Goal: Transaction & Acquisition: Purchase product/service

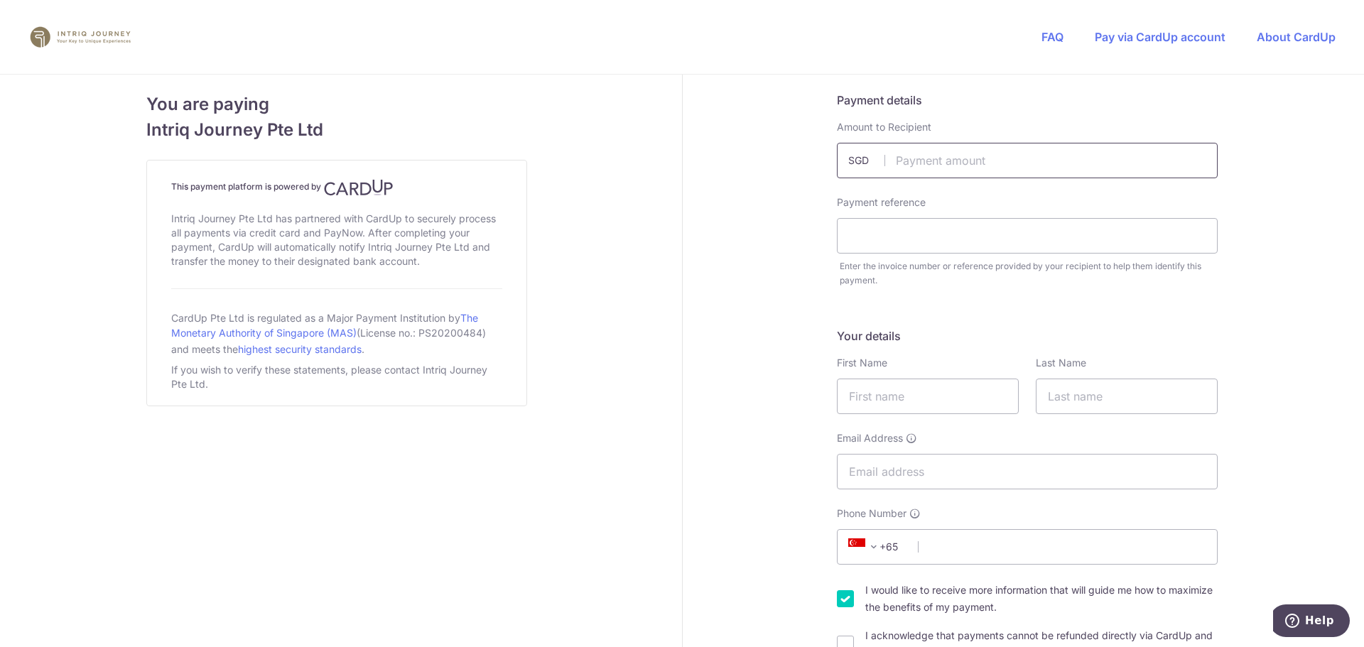
click at [918, 161] on input "text" at bounding box center [1027, 161] width 381 height 36
type input "1600.00"
click at [872, 230] on input "text" at bounding box center [1027, 236] width 381 height 36
type input "3137"
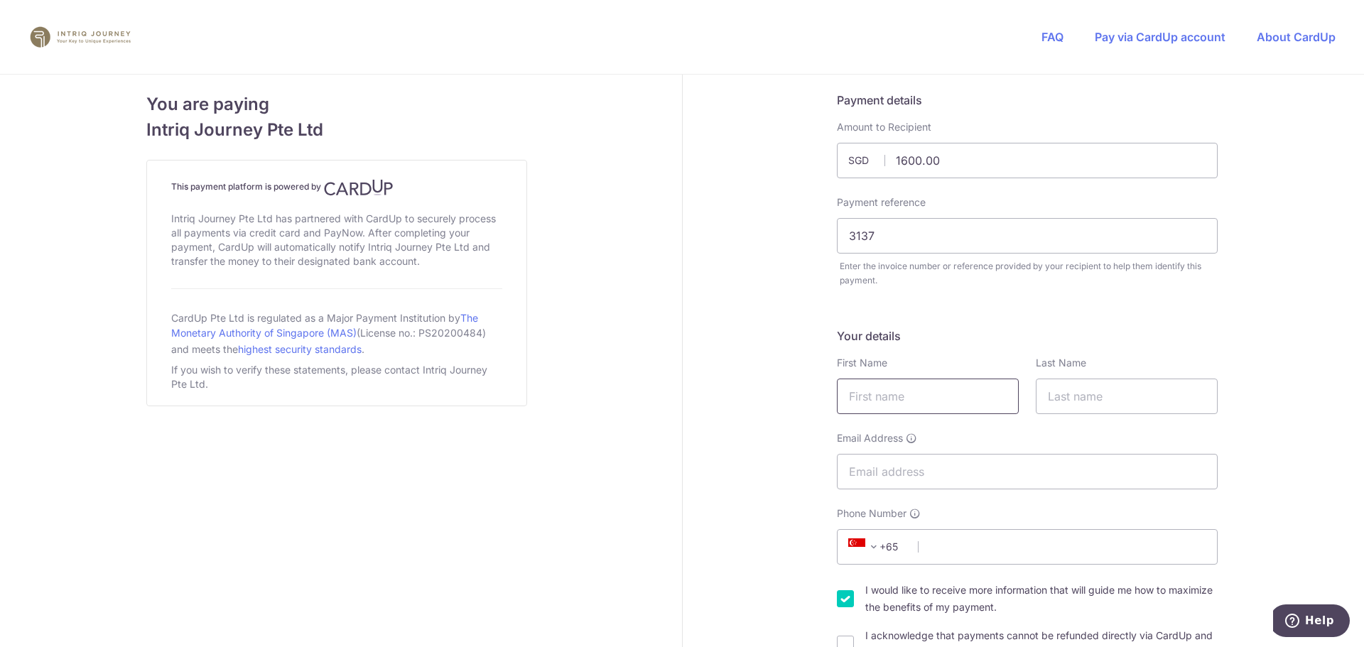
click at [871, 388] on input "text" at bounding box center [928, 397] width 182 height 36
type input "[PERSON_NAME]"
click at [1078, 394] on input "text" at bounding box center [1127, 397] width 182 height 36
type input "[PERSON_NAME]"
click at [948, 470] on input "Email Address" at bounding box center [1027, 472] width 381 height 36
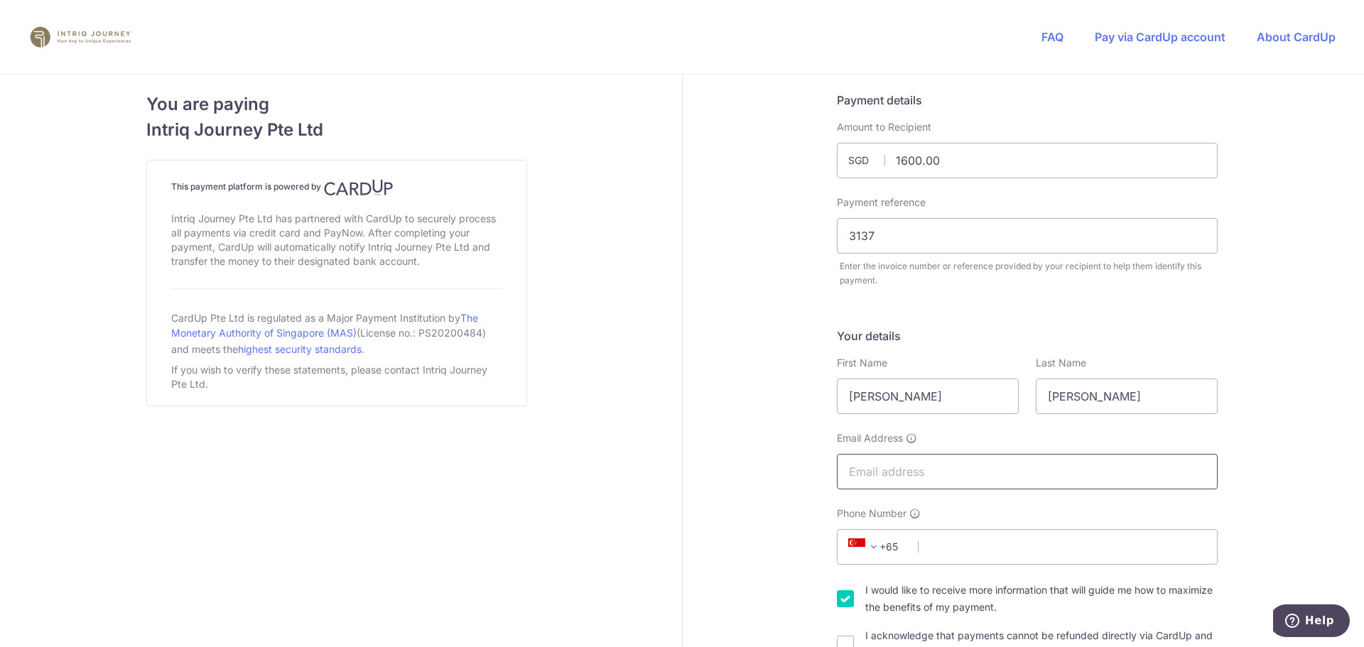
type input "[EMAIL_ADDRESS][DOMAIN_NAME]"
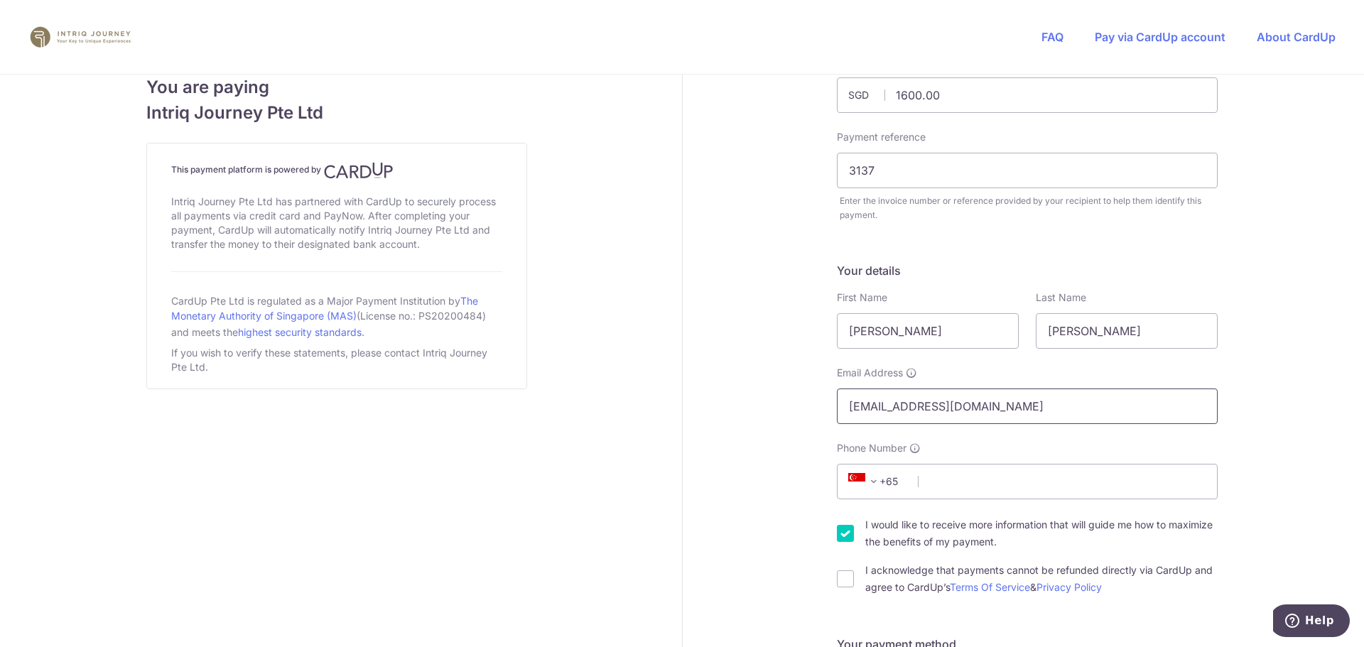
scroll to position [71, 0]
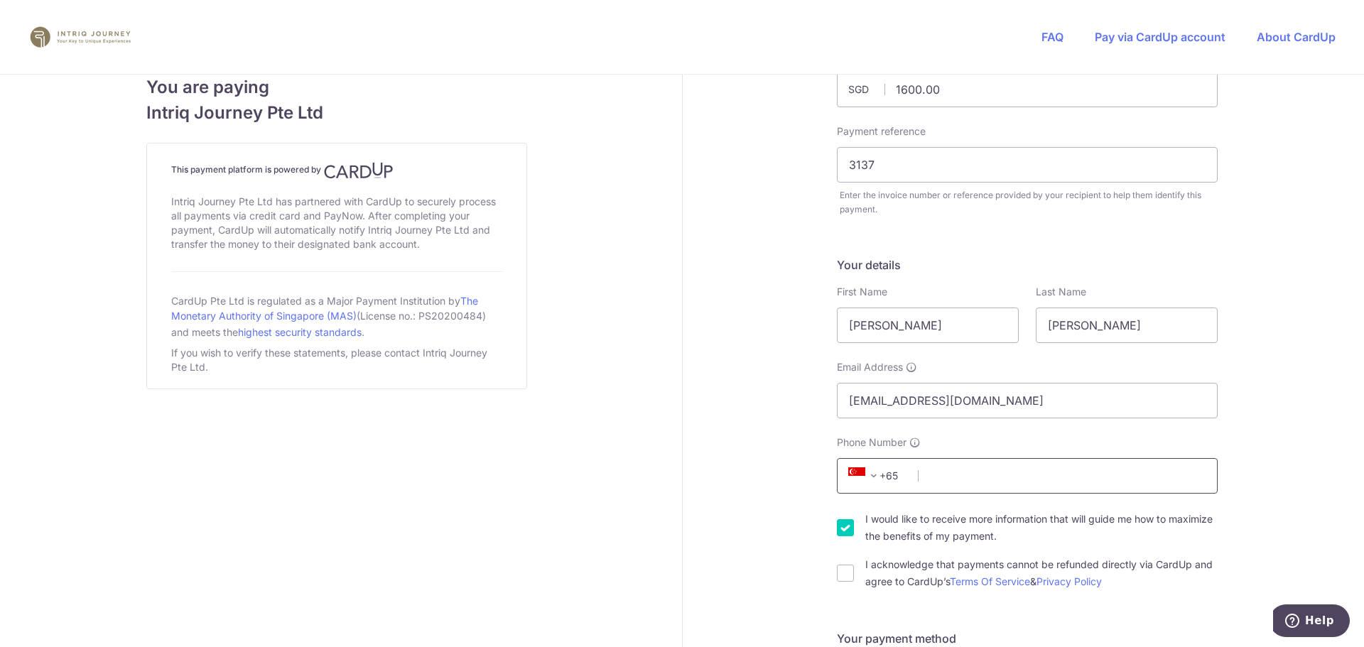
click at [942, 475] on input "Phone Number" at bounding box center [1027, 476] width 381 height 36
type input "97304156"
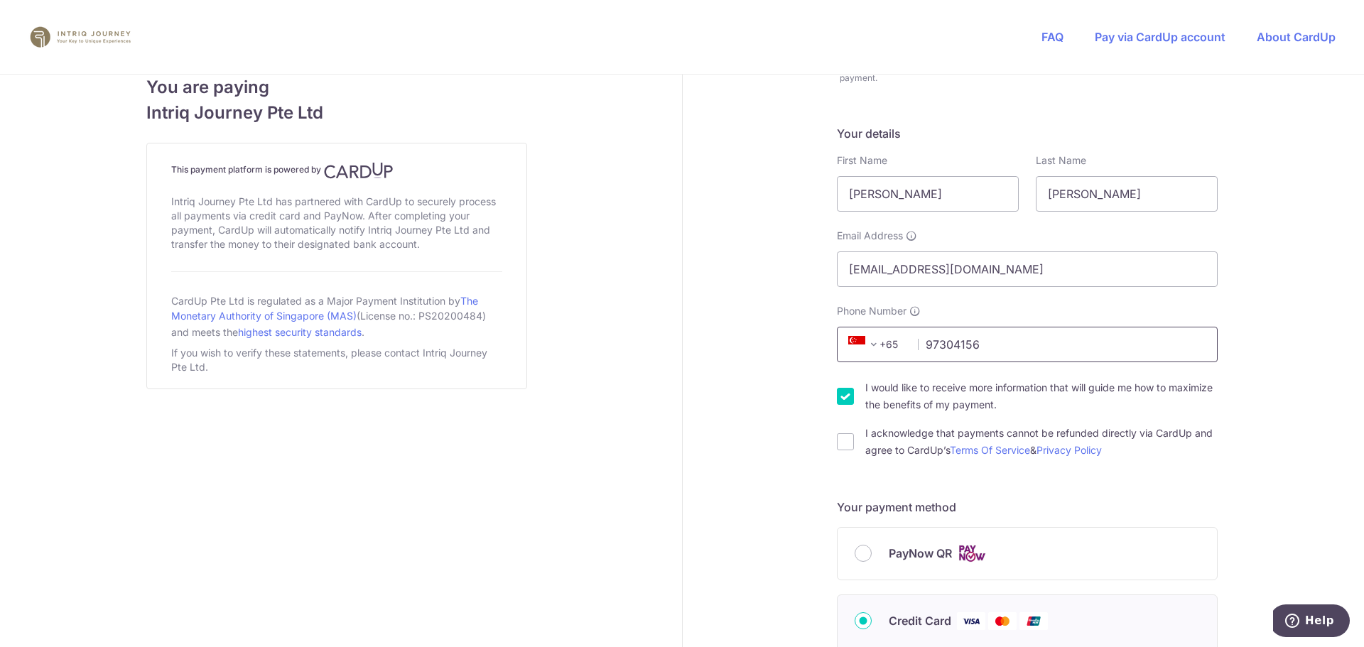
scroll to position [266, 0]
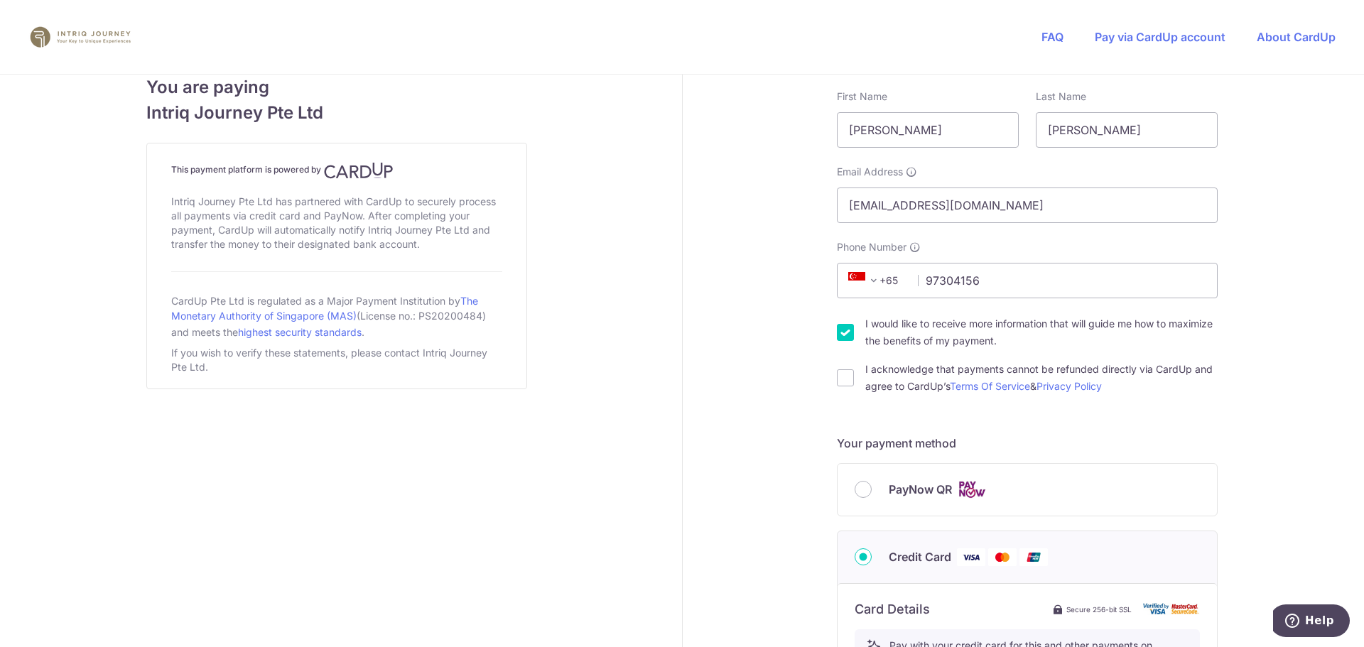
click at [843, 332] on input "I would like to receive more information that will guide me how to maximize the…" at bounding box center [845, 332] width 17 height 17
checkbox input "false"
click at [841, 386] on input "I acknowledge that payments cannot be refunded directly via CardUp and agree to…" at bounding box center [845, 377] width 17 height 17
checkbox input "true"
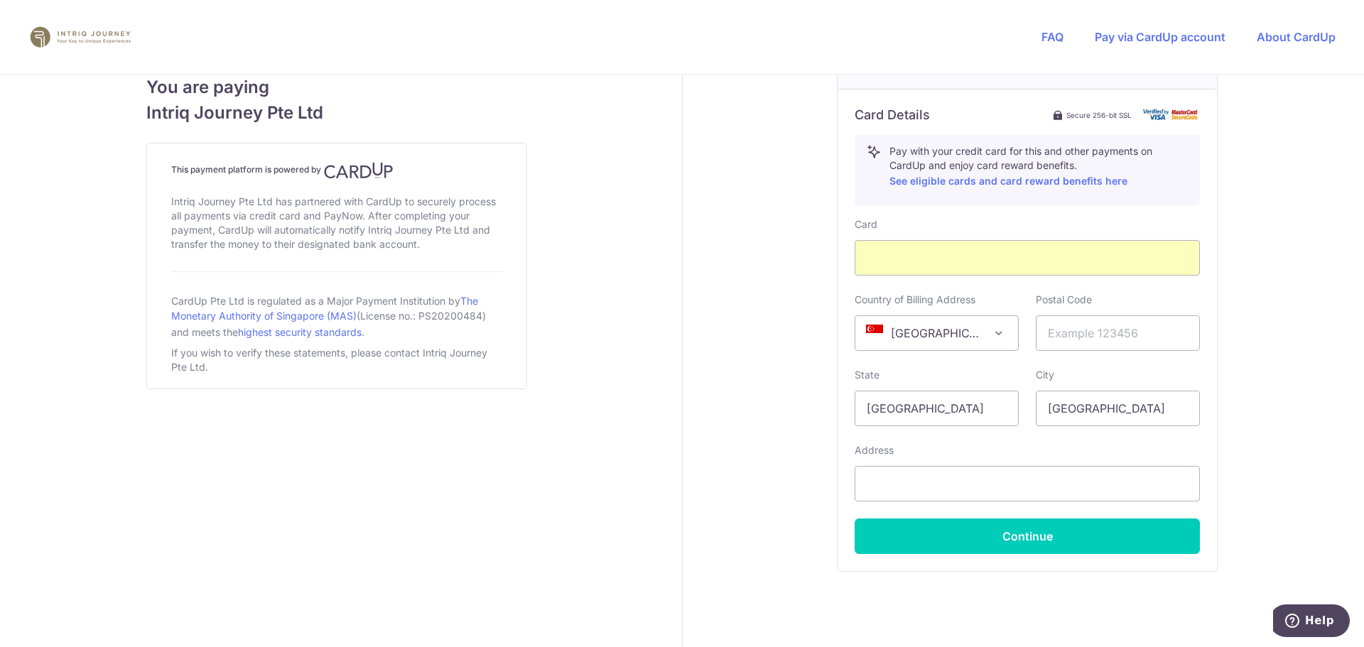
scroll to position [764, 0]
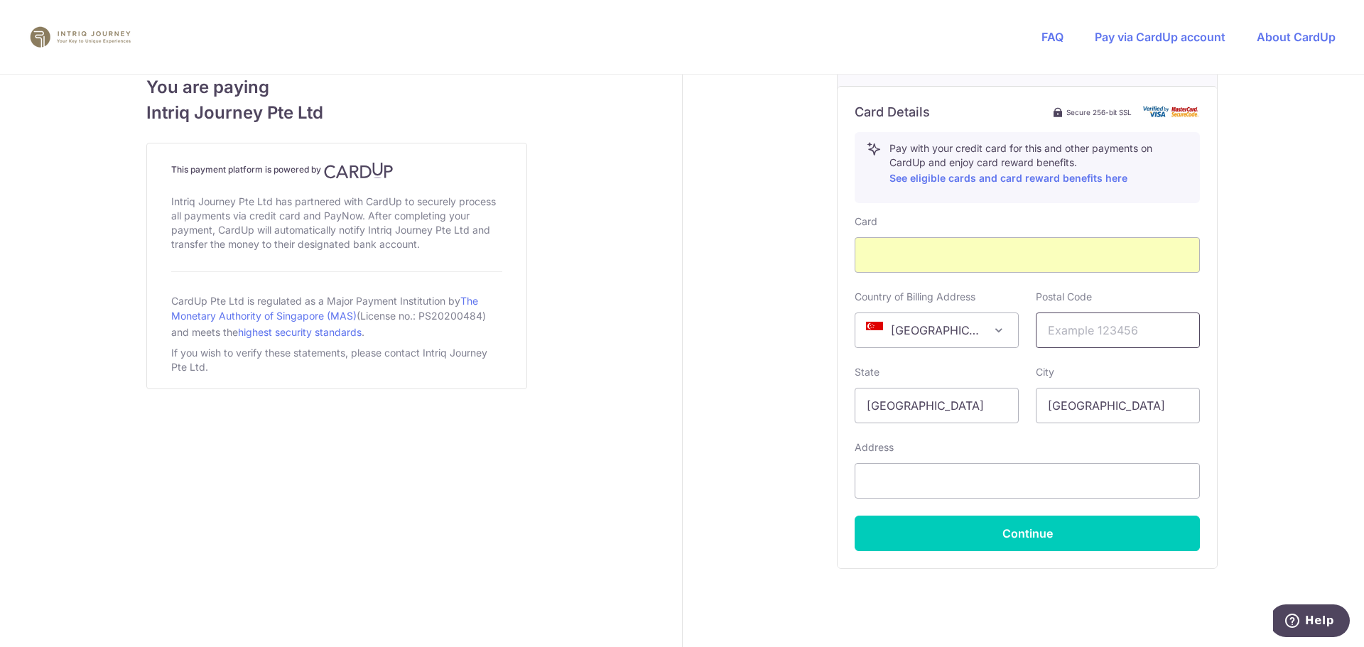
click at [1085, 330] on input "text" at bounding box center [1118, 331] width 164 height 36
type input "299793"
type input "3 [GEOGRAPHIC_DATA]"
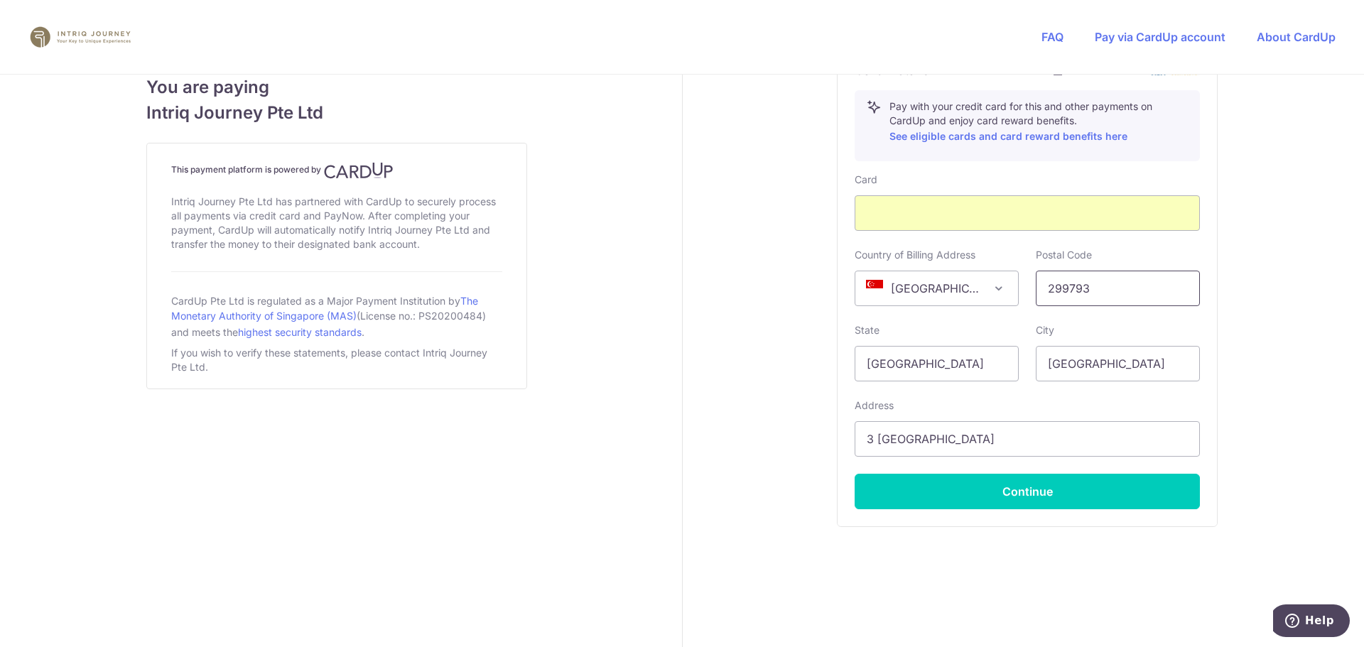
scroll to position [806, 0]
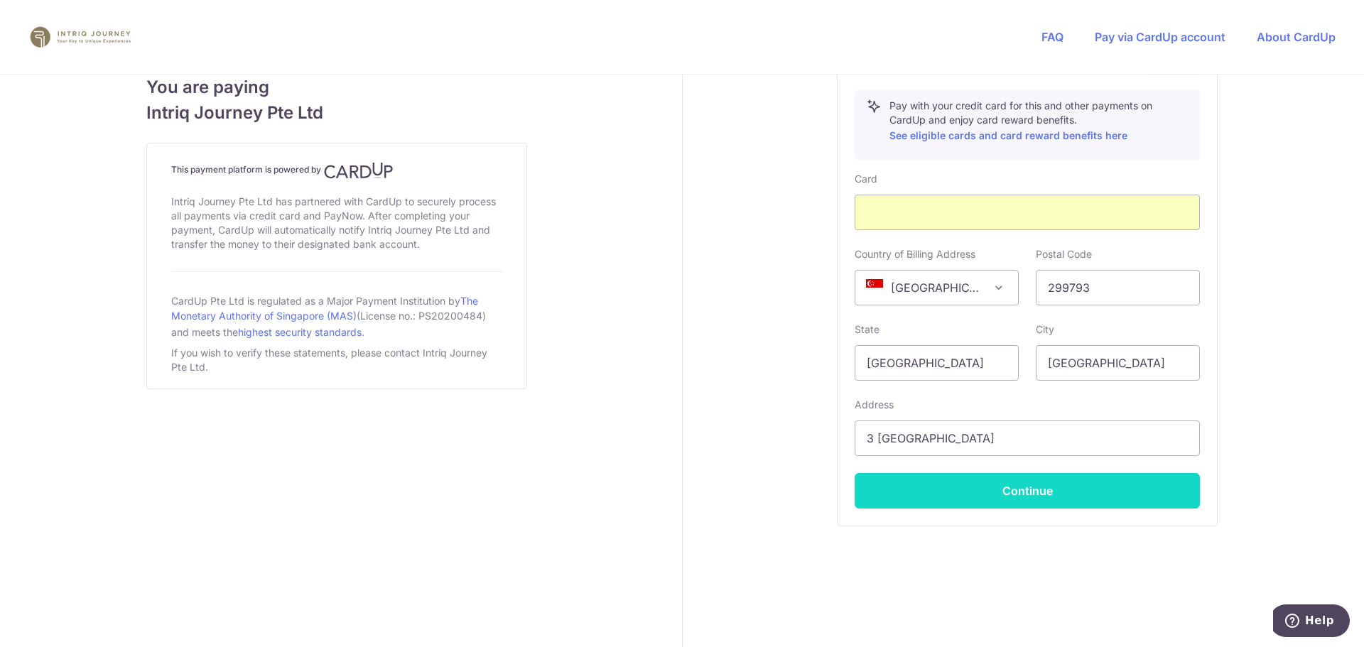
click at [1009, 492] on button "Continue" at bounding box center [1026, 491] width 345 height 36
type input "**** 7382"
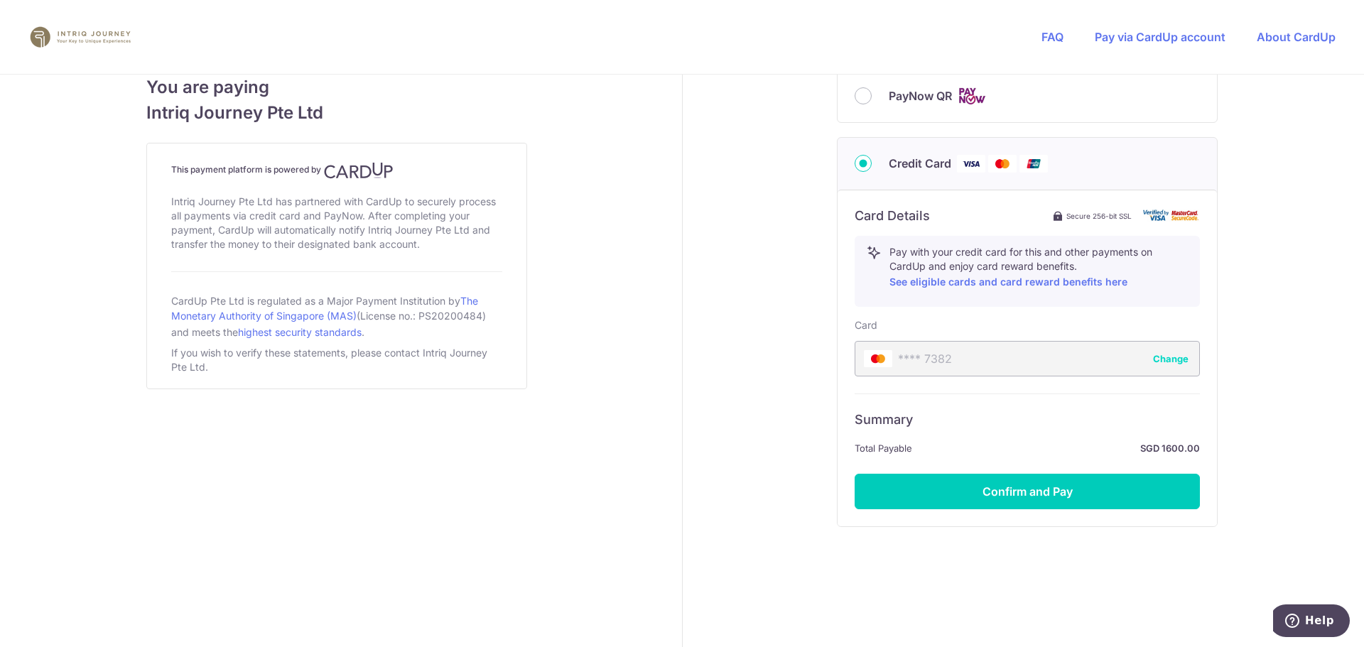
scroll to position [661, 0]
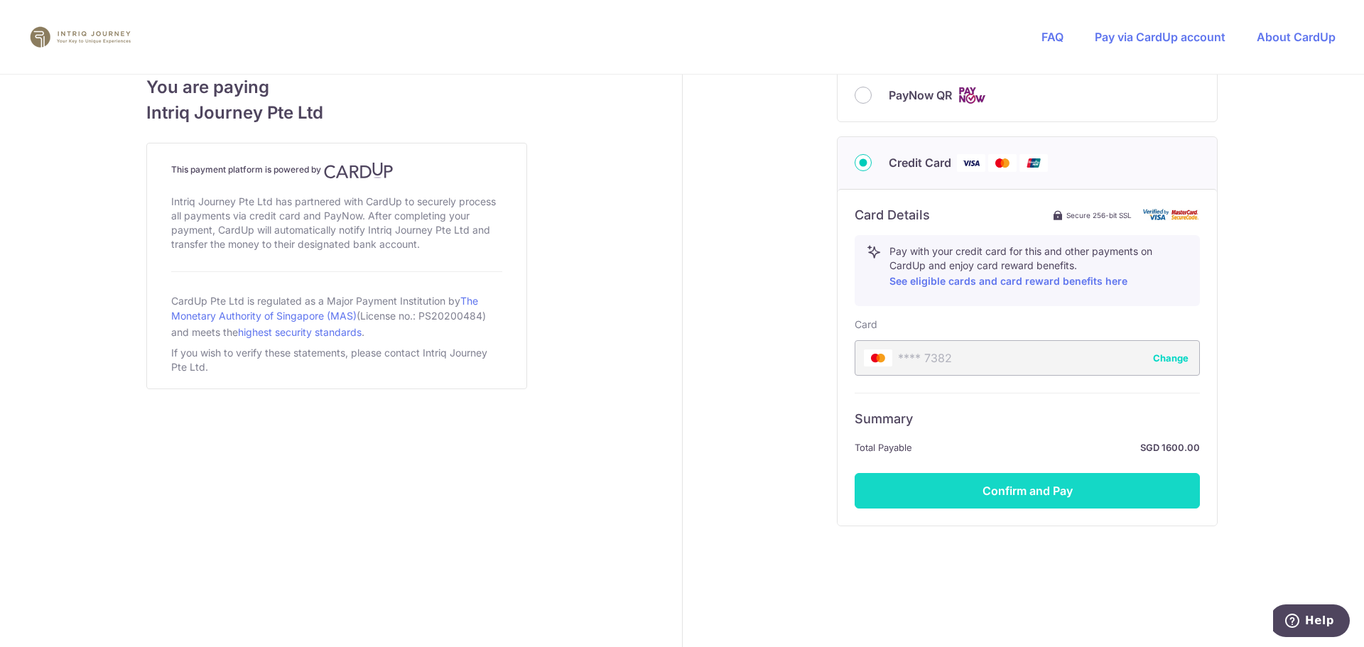
click at [1016, 492] on button "Confirm and Pay" at bounding box center [1026, 491] width 345 height 36
